Goal: Task Accomplishment & Management: Use online tool/utility

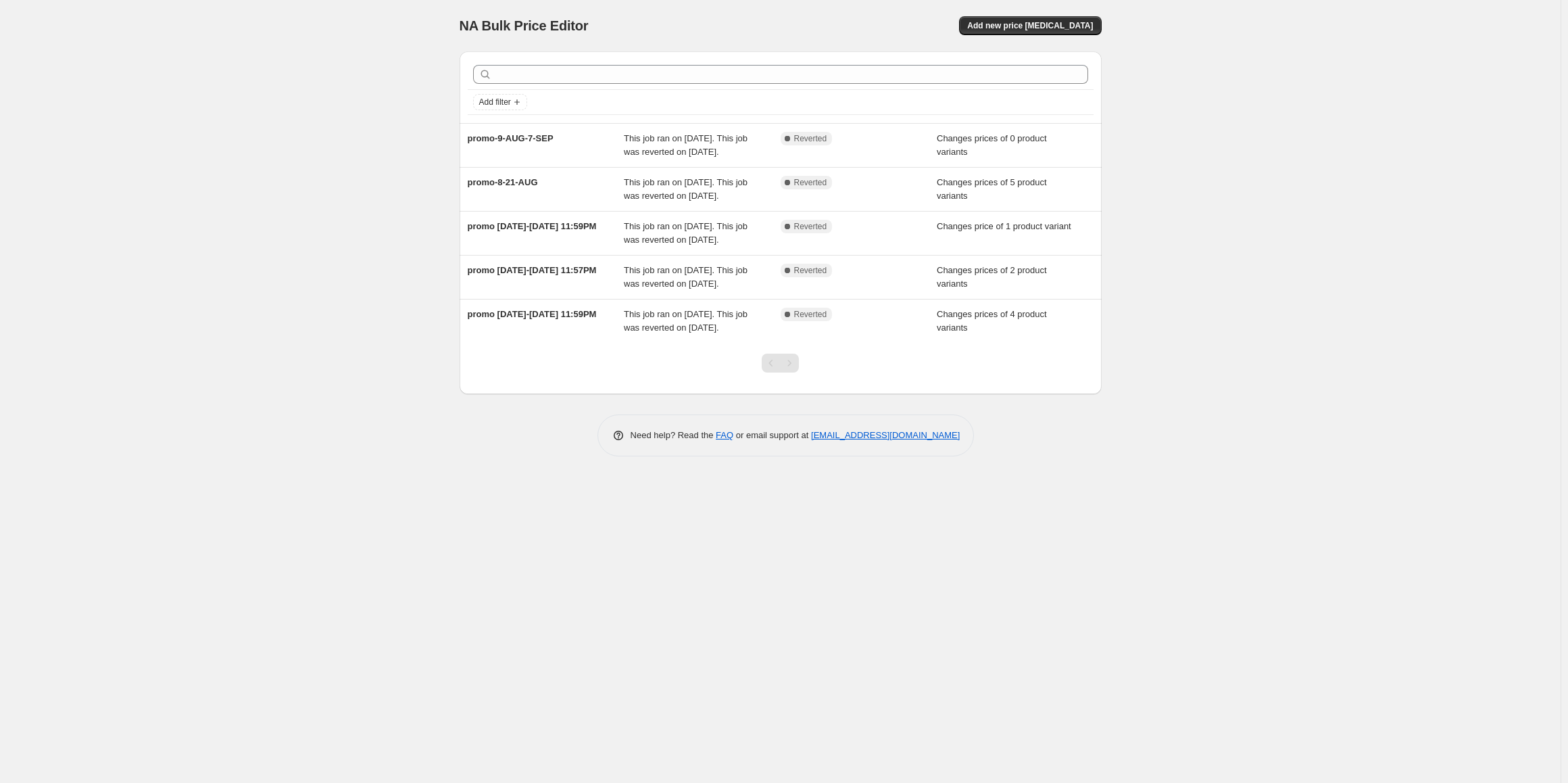
click at [359, 470] on div "NA Bulk Price Editor. This page is ready NA Bulk Price Editor Add new price [ME…" at bounding box center [780, 391] width 1561 height 783
click at [1056, 28] on span "Add new price [MEDICAL_DATA]" at bounding box center [1030, 25] width 126 height 11
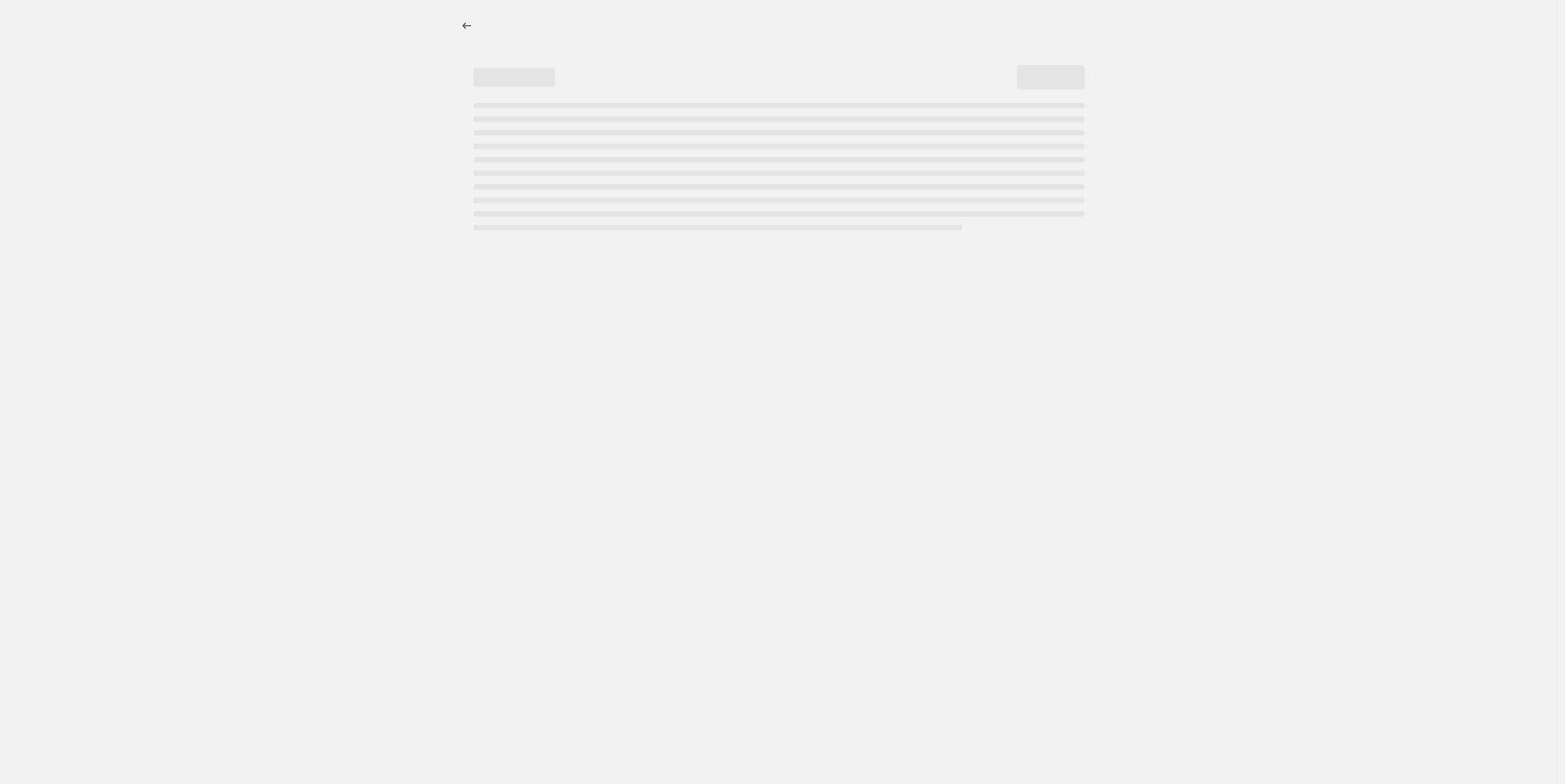
select select "percentage"
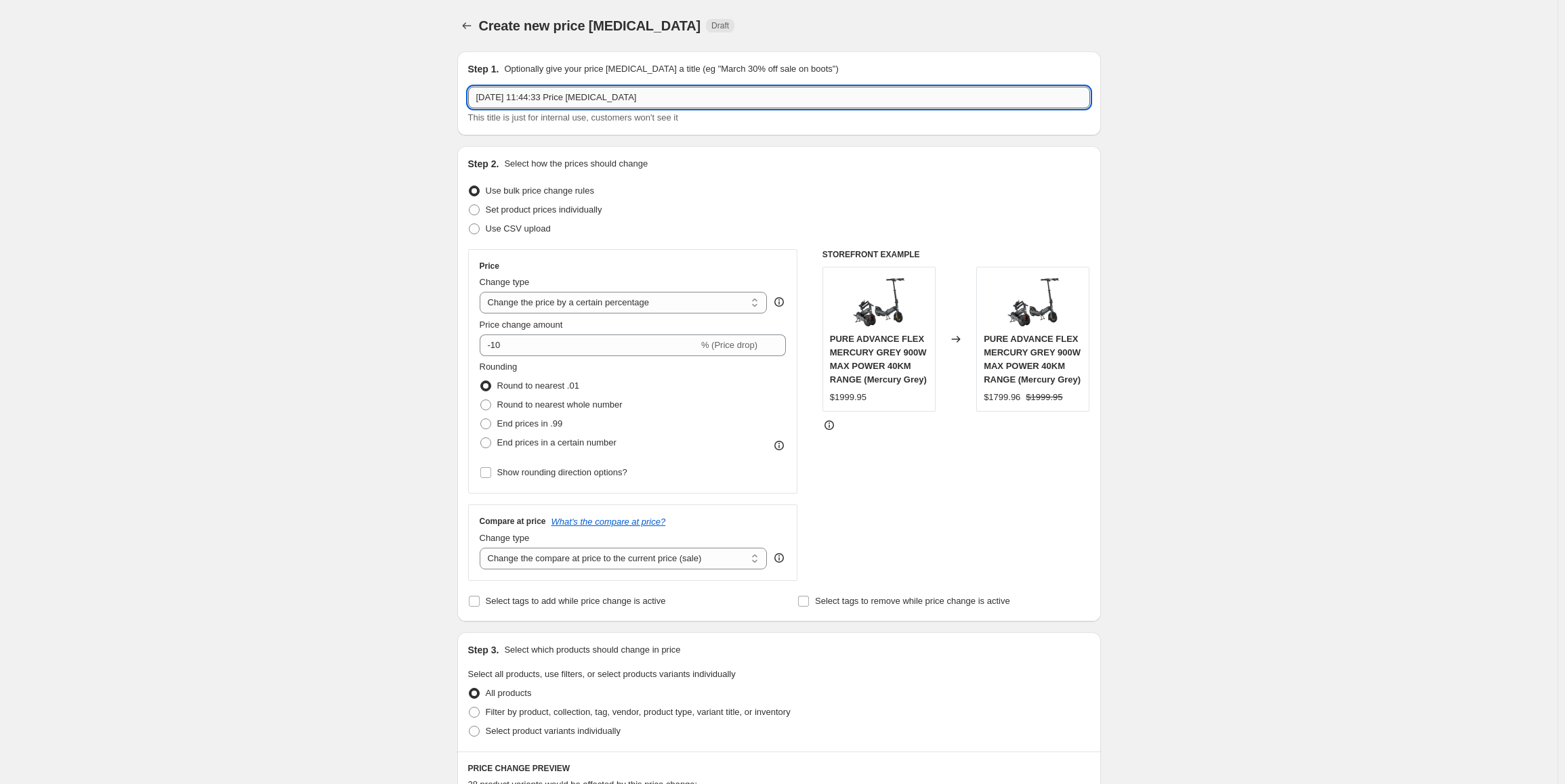
click at [595, 97] on input "[DATE] 11:44:33 Price [MEDICAL_DATA]" at bounding box center [779, 98] width 622 height 22
click at [519, 210] on span "Set product prices individually" at bounding box center [544, 210] width 117 height 10
click at [469, 205] on input "Set product prices individually" at bounding box center [469, 205] width 1 height 1
radio input "true"
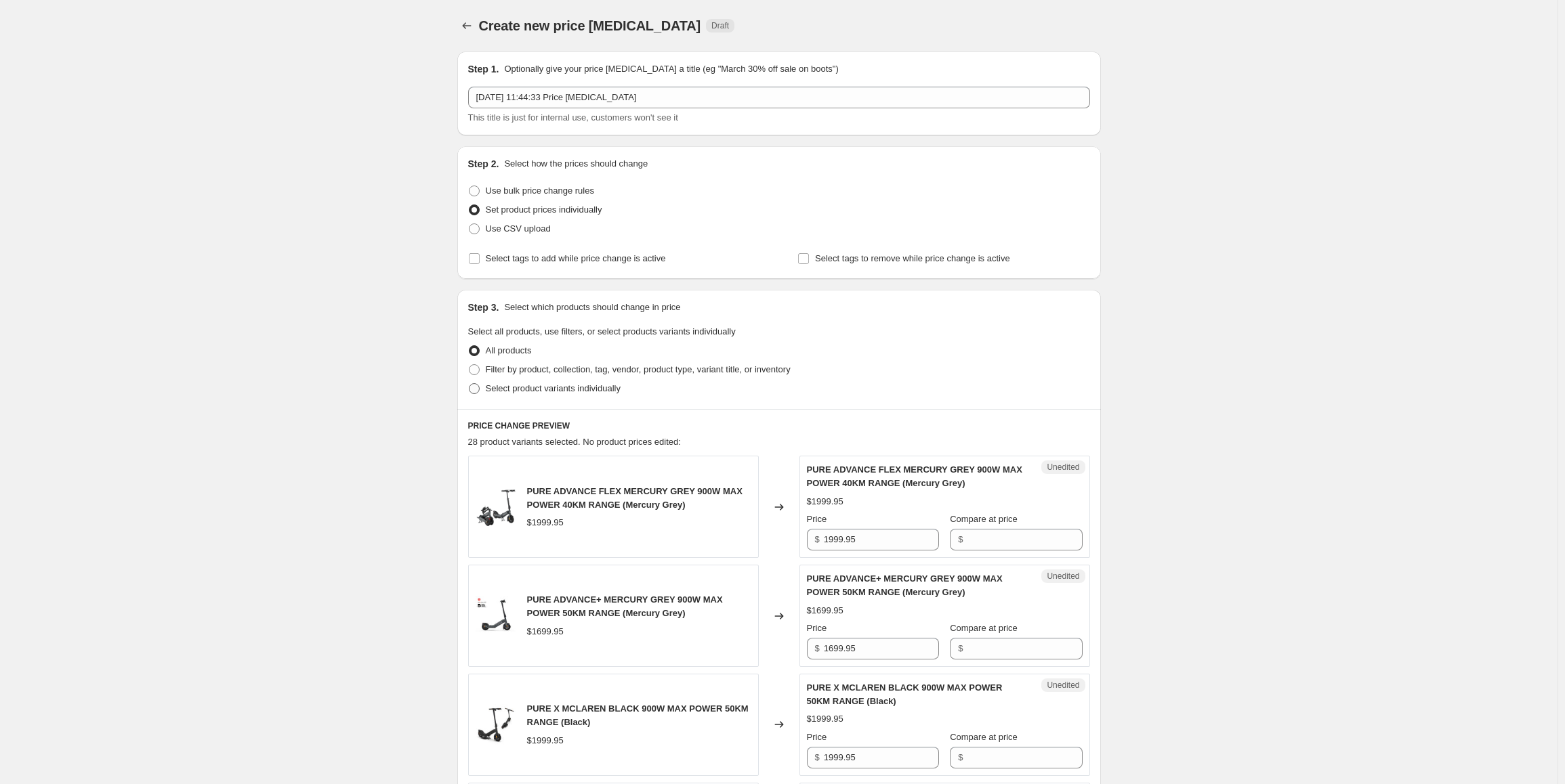
click at [523, 392] on span "Select product variants individually" at bounding box center [553, 389] width 135 height 10
click at [469, 384] on input "Select product variants individually" at bounding box center [469, 384] width 1 height 1
radio input "true"
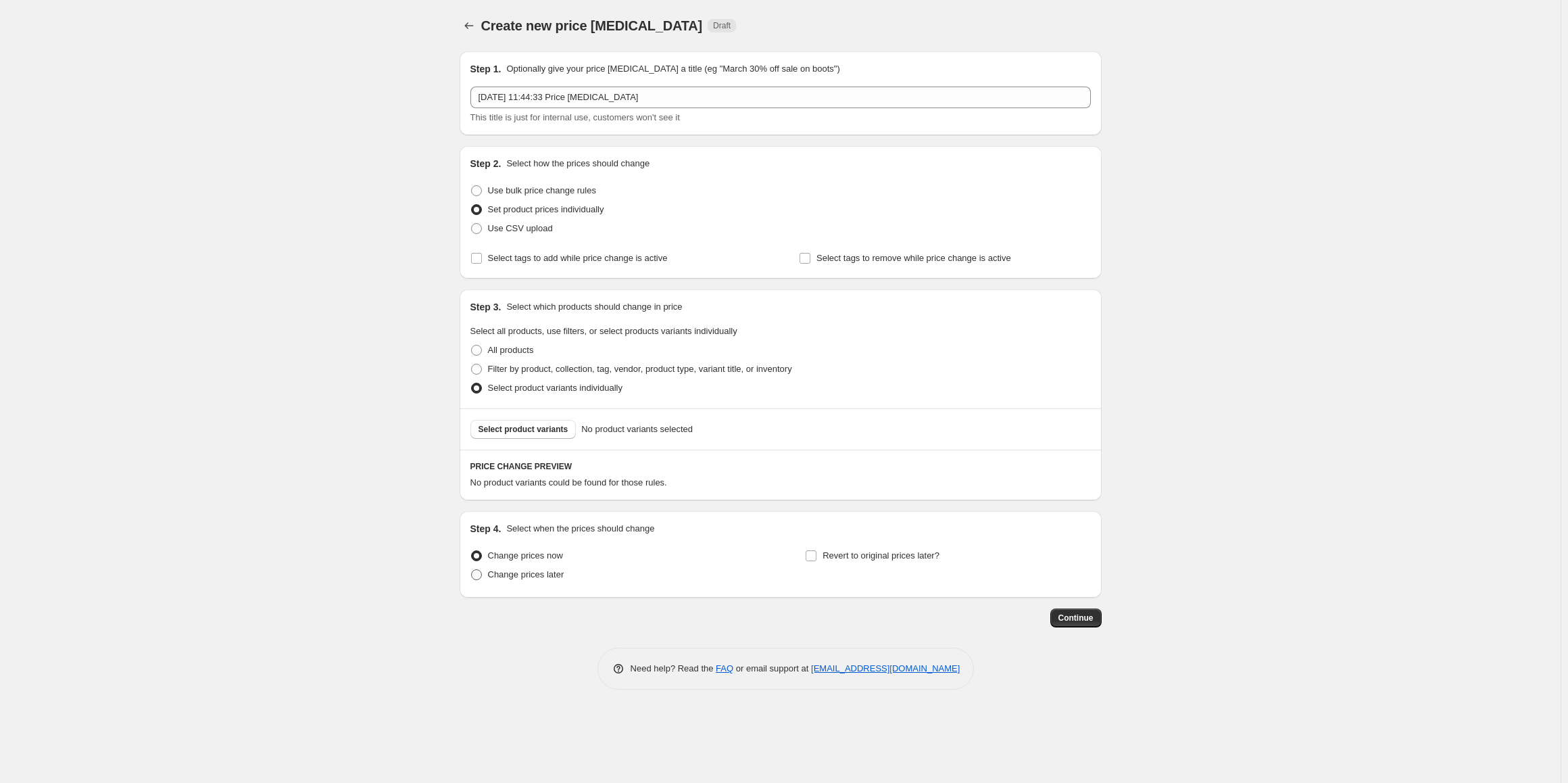
click at [541, 574] on span "Change prices later" at bounding box center [526, 575] width 77 height 10
click at [472, 570] on input "Change prices later" at bounding box center [471, 570] width 1 height 1
radio input "true"
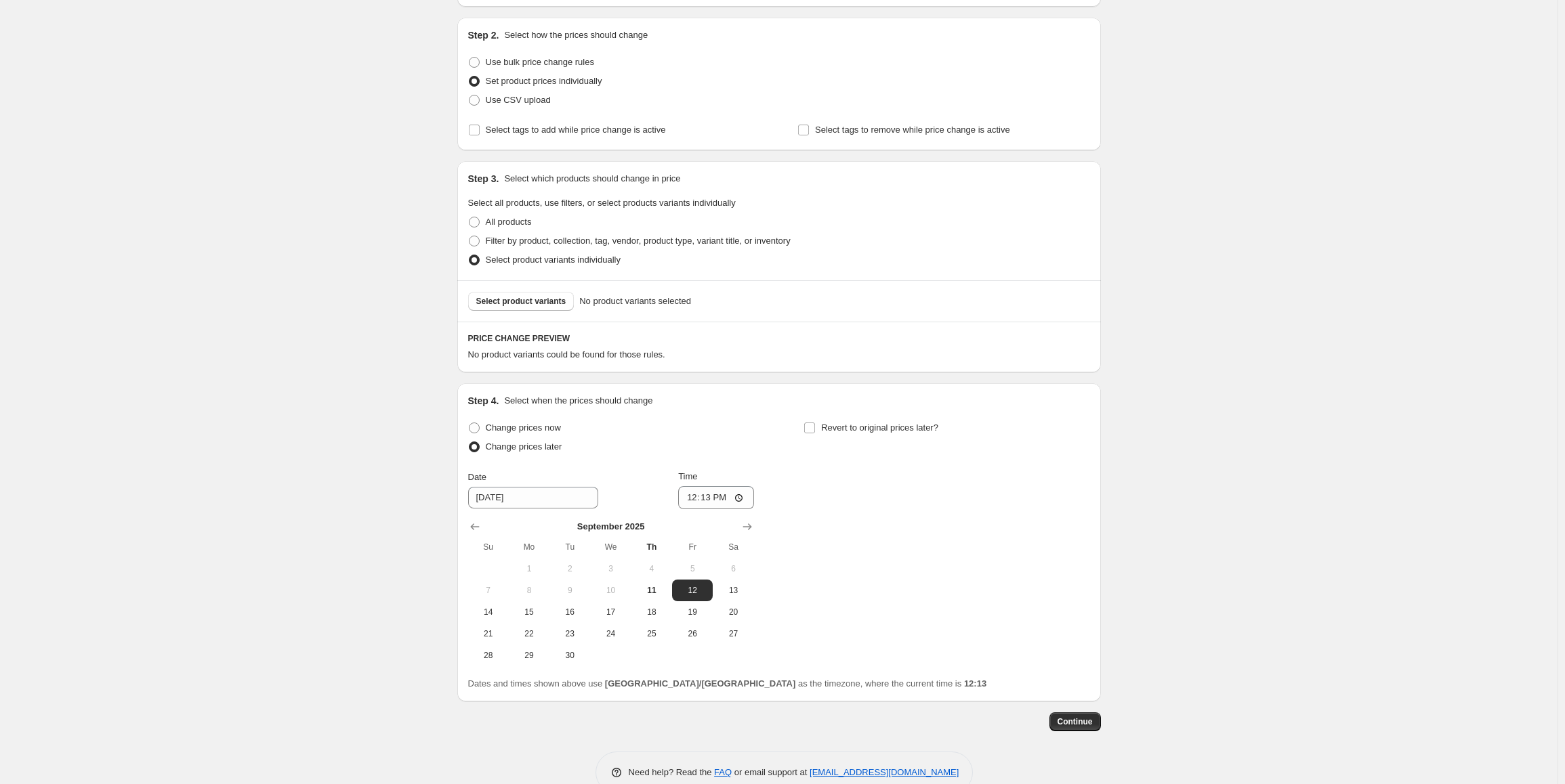
scroll to position [135, 0]
click at [894, 421] on span "Revert to original prices later?" at bounding box center [880, 421] width 117 height 10
click at [815, 421] on input "Revert to original prices later?" at bounding box center [809, 421] width 11 height 11
checkbox input "true"
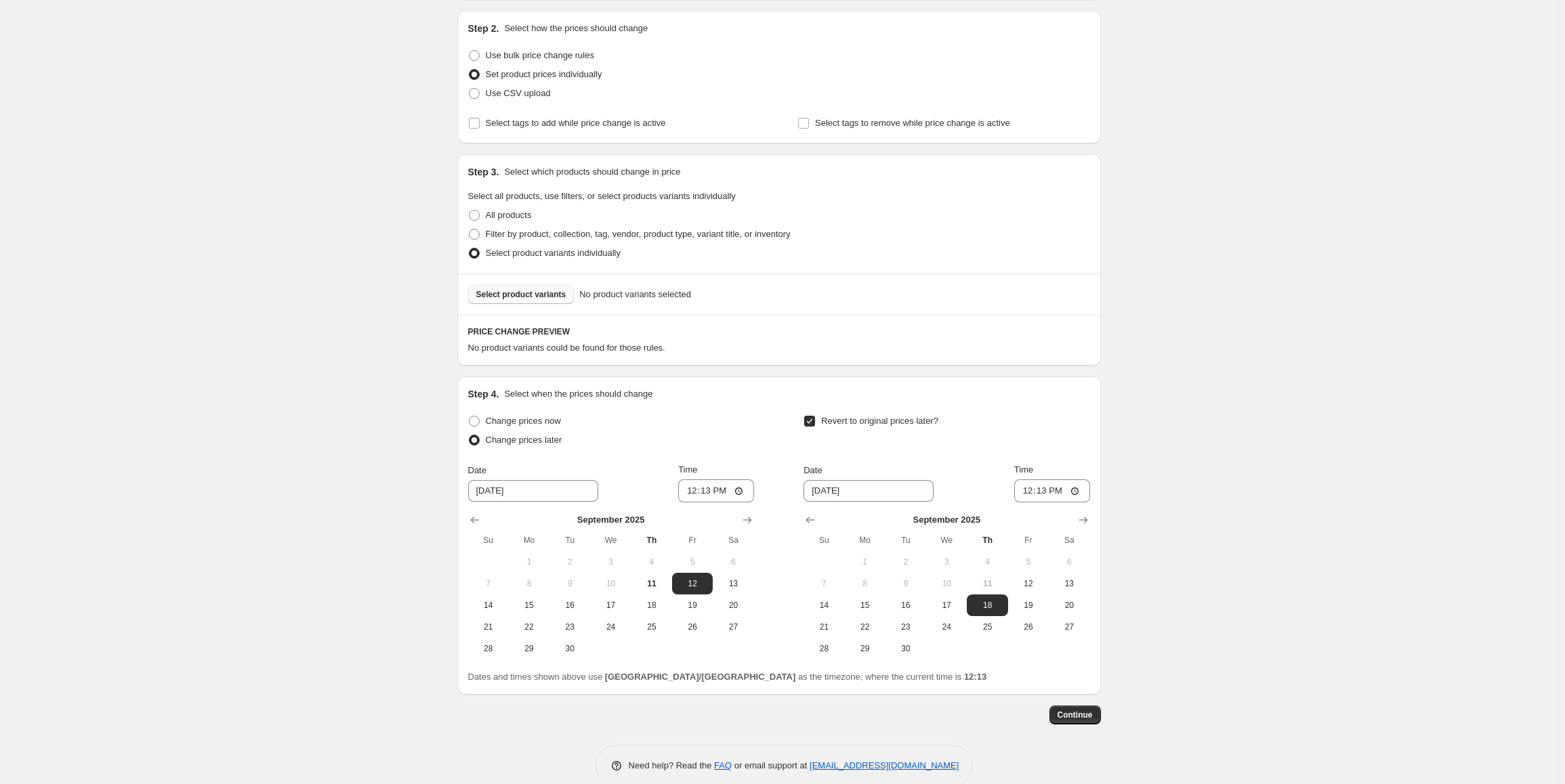
click at [513, 295] on span "Select product variants" at bounding box center [521, 294] width 90 height 11
